Goal: Navigation & Orientation: Find specific page/section

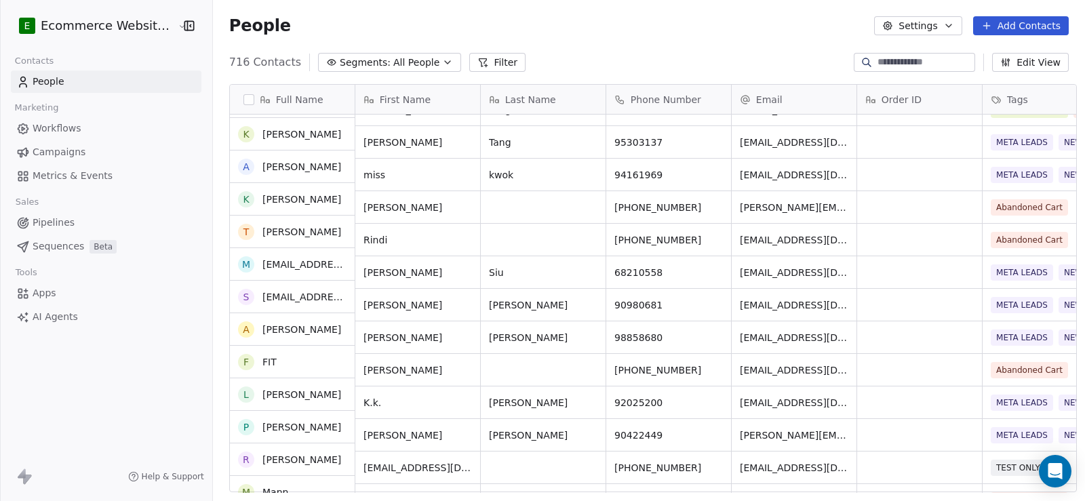
scroll to position [542, 0]
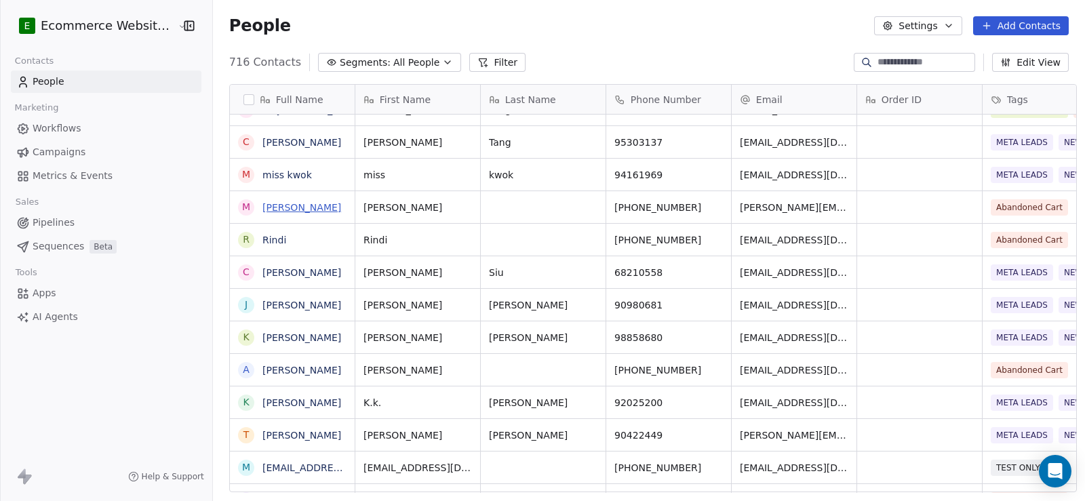
click at [274, 203] on link "Michael" at bounding box center [301, 207] width 79 height 11
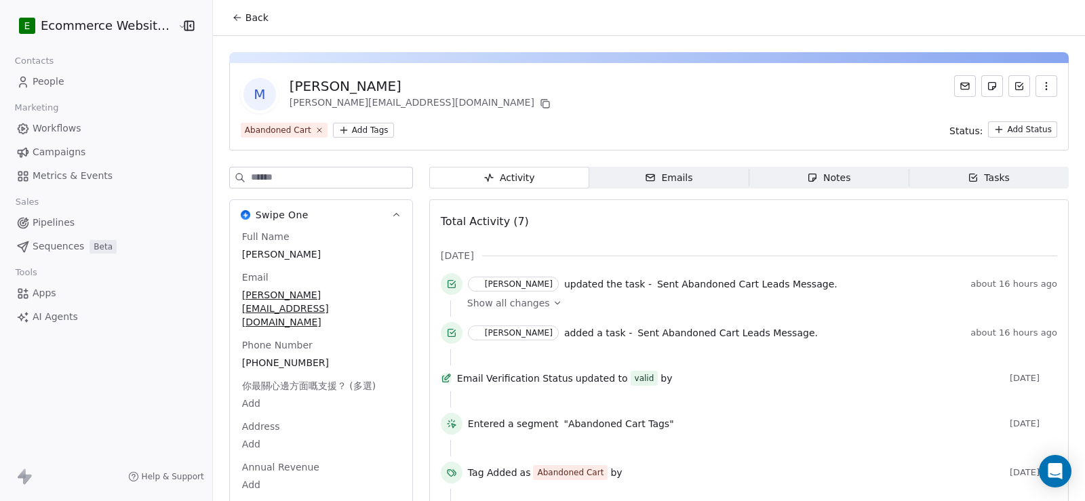
click at [976, 173] on div "Tasks" at bounding box center [989, 178] width 42 height 14
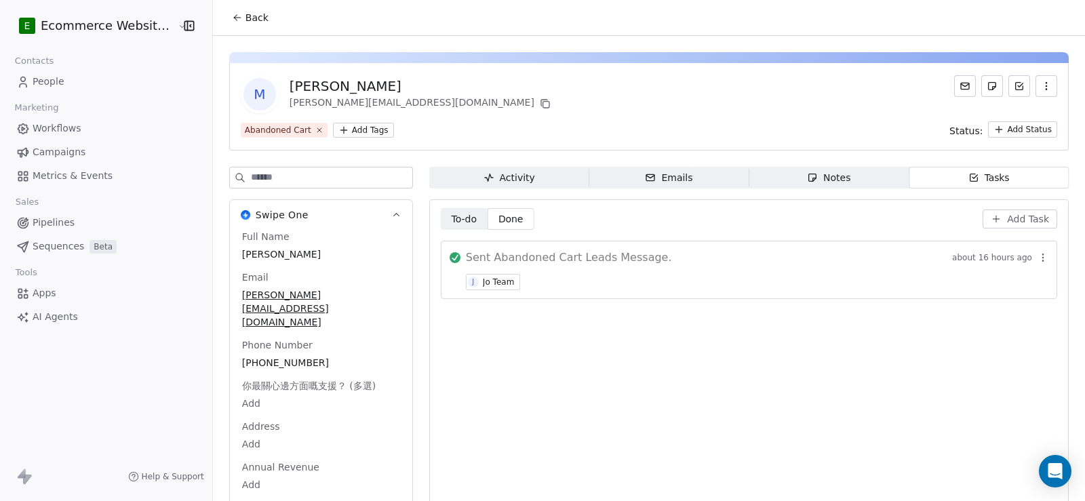
click at [251, 28] on button "Back" at bounding box center [250, 17] width 53 height 24
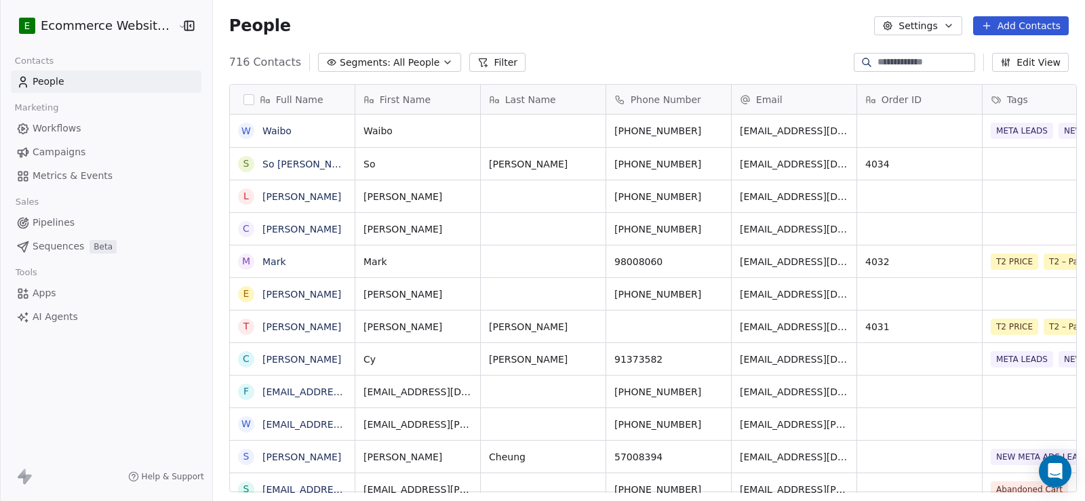
scroll to position [431, 871]
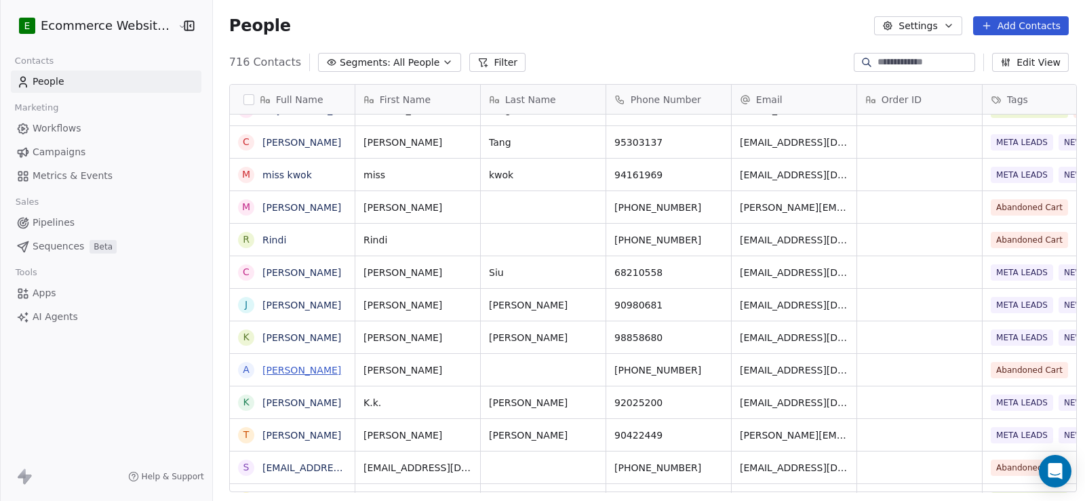
click at [271, 366] on link "[PERSON_NAME]" at bounding box center [301, 370] width 79 height 11
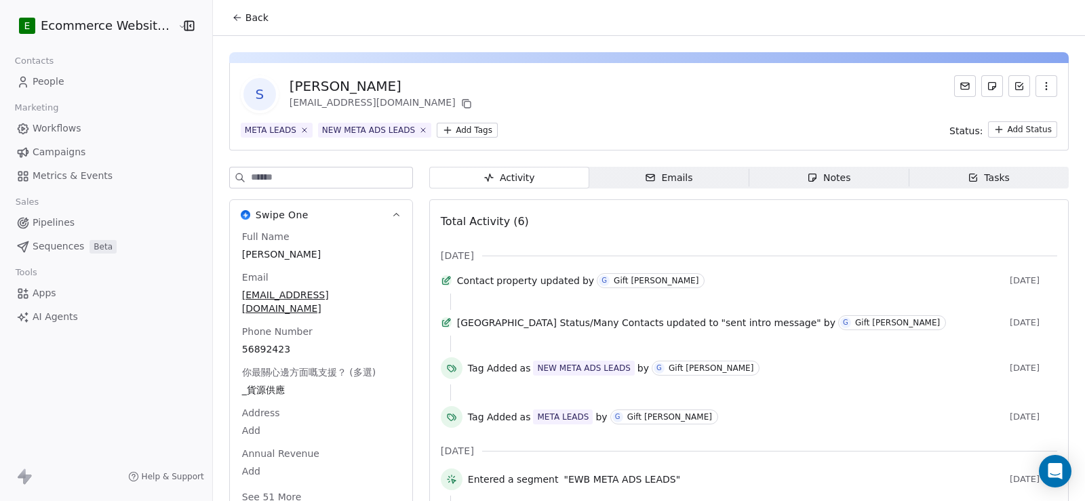
click at [245, 20] on span "Back" at bounding box center [256, 18] width 23 height 14
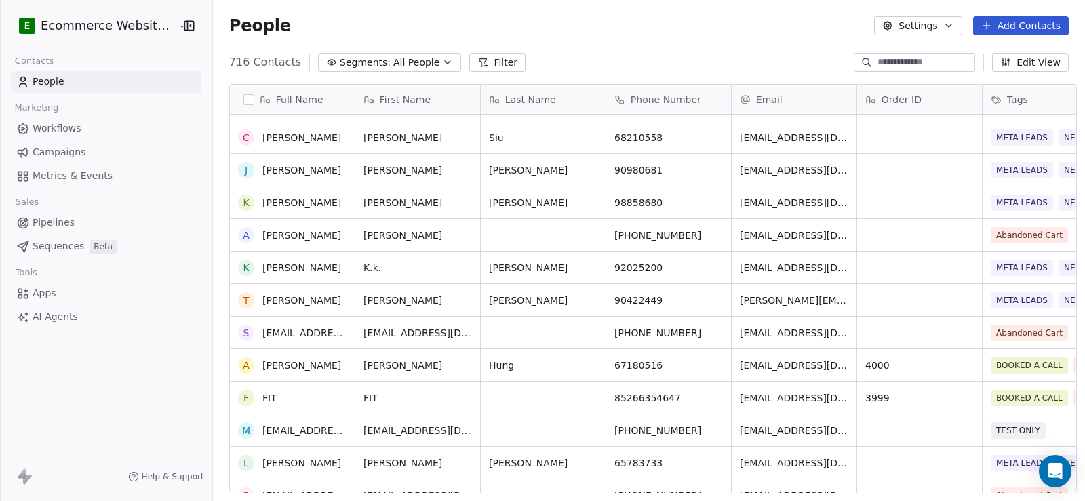
scroll to position [678, 0]
click at [713, 233] on icon "grid" at bounding box center [718, 232] width 11 height 11
click at [458, 230] on icon "grid" at bounding box center [463, 232] width 11 height 11
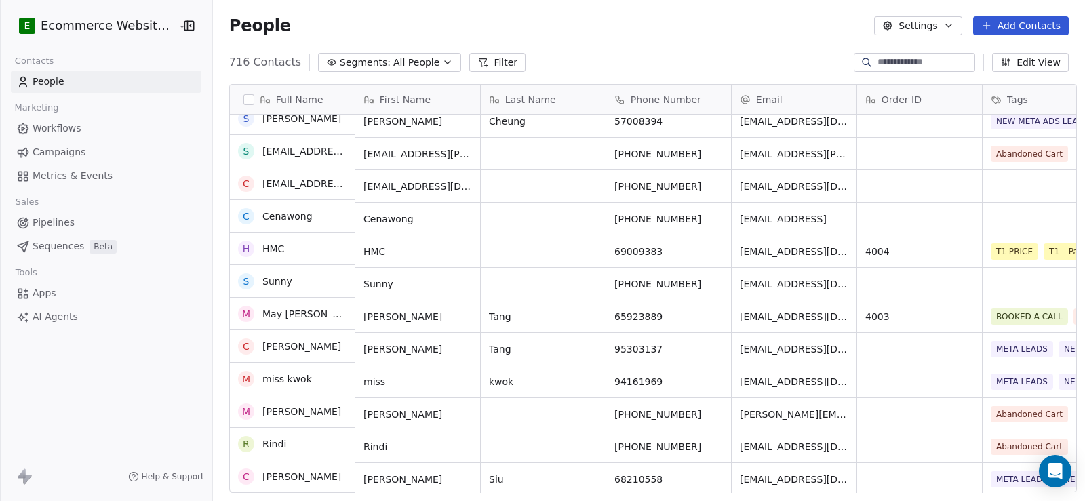
scroll to position [0, 0]
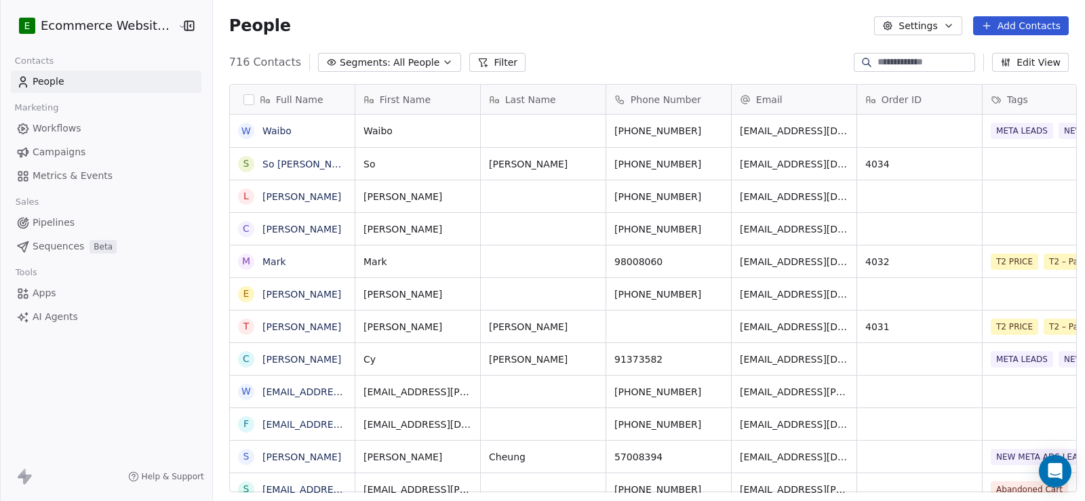
click at [892, 57] on input at bounding box center [924, 63] width 95 height 14
paste input "*****"
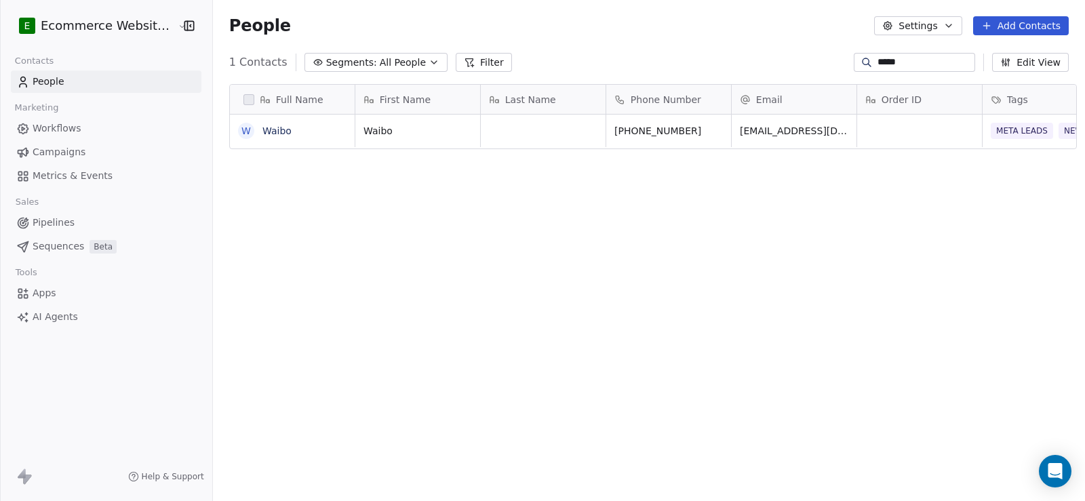
scroll to position [431, 871]
type input "*****"
click at [271, 125] on link "Waibo" at bounding box center [276, 130] width 29 height 11
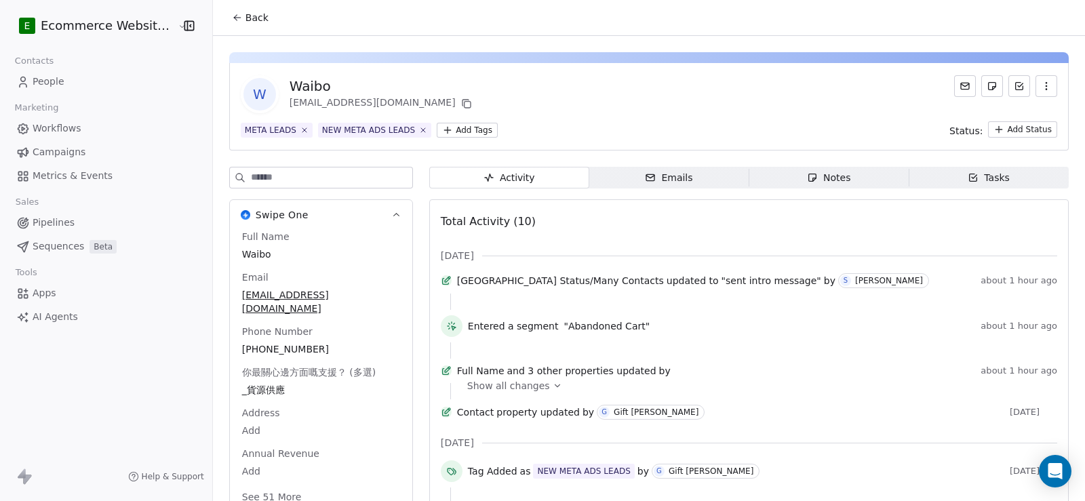
click at [232, 20] on icon at bounding box center [237, 17] width 11 height 11
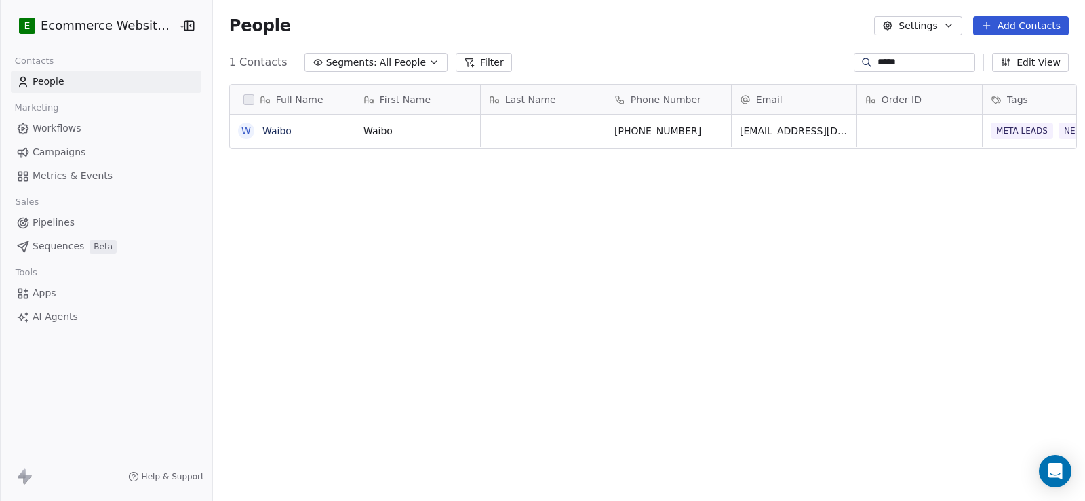
scroll to position [431, 871]
